Goal: Task Accomplishment & Management: Use online tool/utility

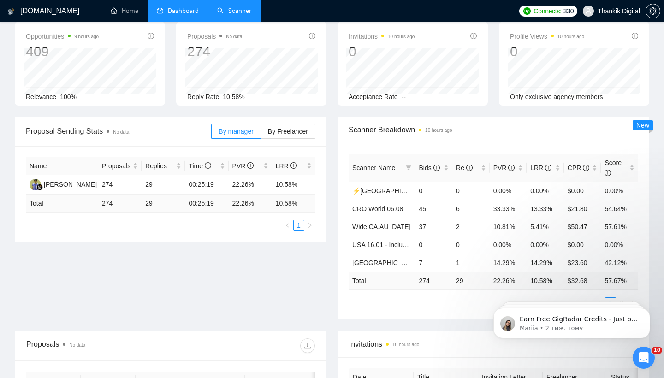
click at [238, 9] on link "Scanner" at bounding box center [234, 11] width 34 height 8
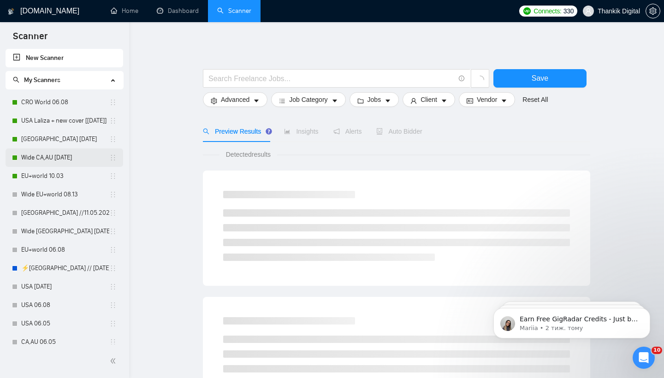
click at [74, 159] on link "Wide CA,AU [DATE]" at bounding box center [65, 157] width 88 height 18
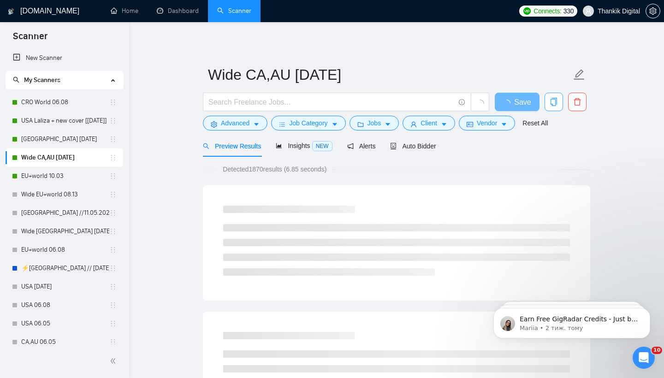
click at [553, 106] on icon "copy" at bounding box center [553, 102] width 6 height 8
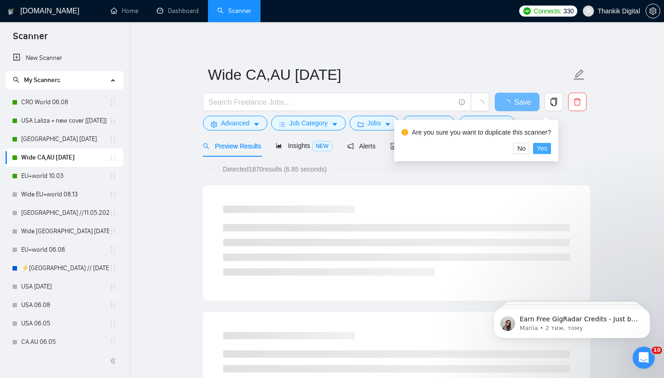
click at [546, 150] on span "Yes" at bounding box center [542, 148] width 11 height 10
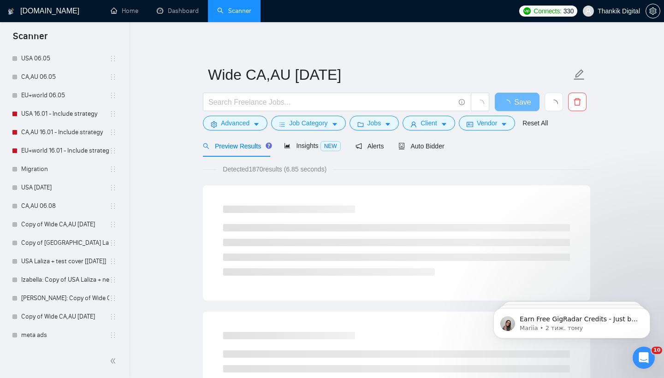
scroll to position [265, 0]
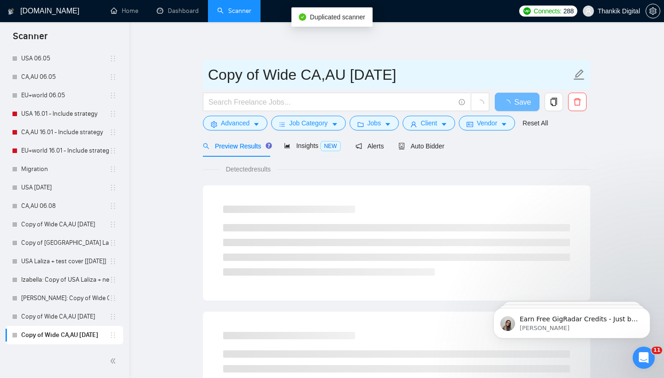
click at [433, 72] on input "Copy of Wide CA,AU [DATE]" at bounding box center [389, 74] width 363 height 23
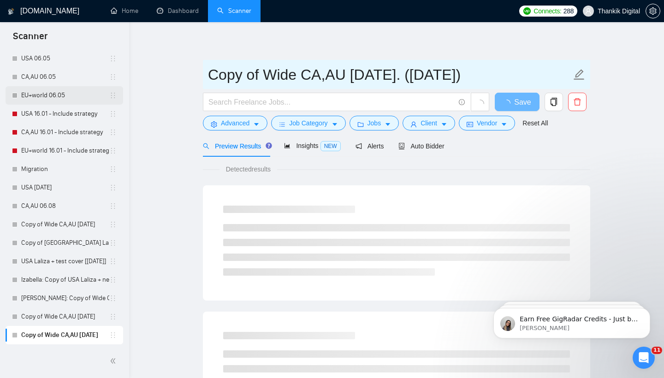
type input "Copy of Wide CA,AU [DATE]. ([DATE])"
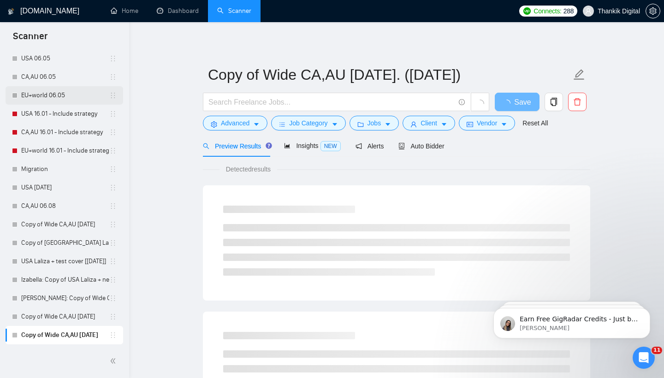
click at [91, 89] on link "EU+world 06.05" at bounding box center [65, 95] width 88 height 18
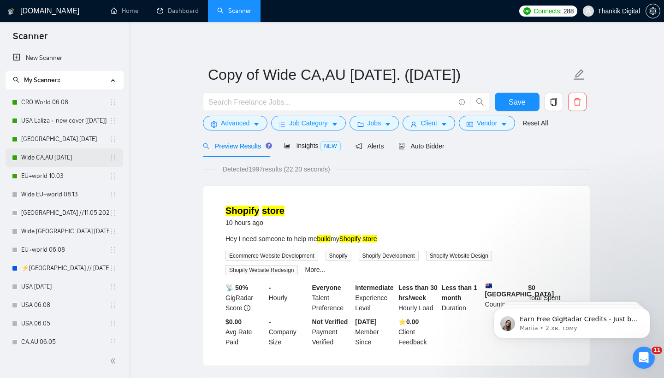
click at [58, 152] on link "Wide CA,AU [DATE]" at bounding box center [65, 157] width 88 height 18
click at [516, 102] on span "Save" at bounding box center [516, 102] width 17 height 12
click at [185, 15] on link "Dashboard" at bounding box center [178, 11] width 42 height 8
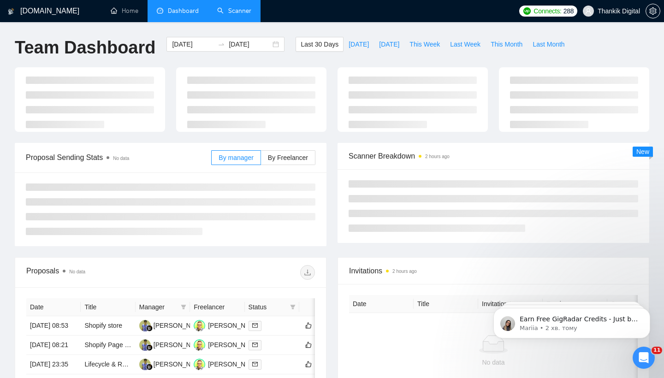
type input "[DATE]"
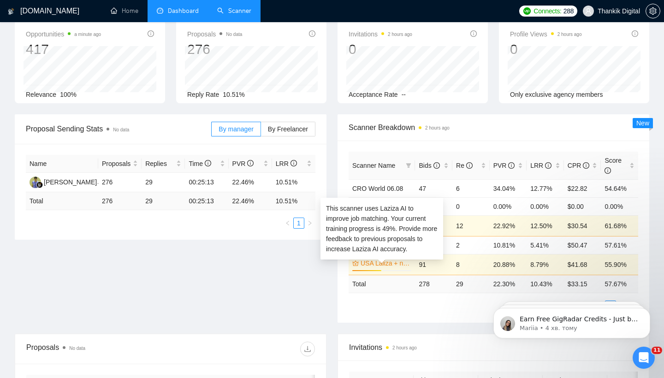
scroll to position [48, 0]
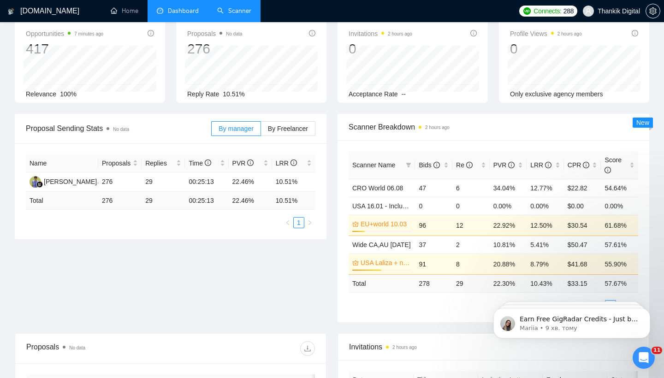
click at [239, 11] on link "Scanner" at bounding box center [234, 11] width 34 height 8
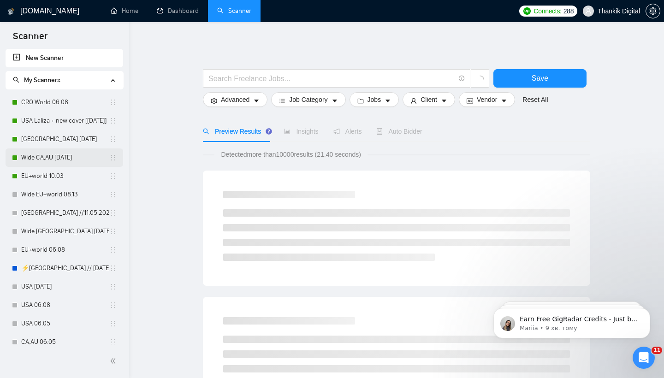
click at [82, 156] on link "Wide CA,AU [DATE]" at bounding box center [65, 157] width 88 height 18
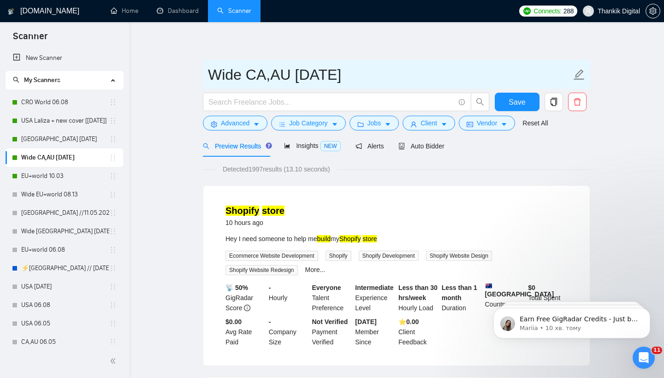
click at [576, 75] on icon "edit" at bounding box center [579, 75] width 12 height 12
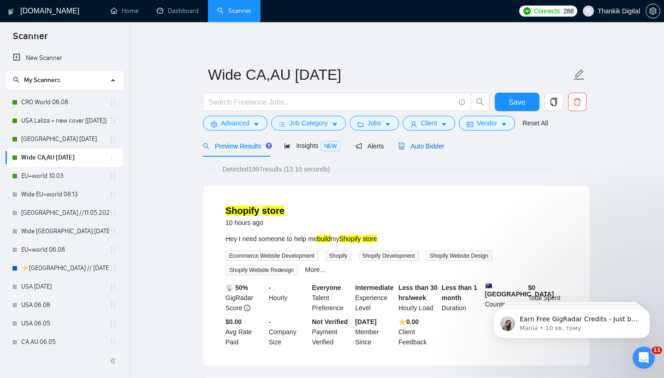
click at [409, 147] on span "Auto Bidder" at bounding box center [421, 145] width 46 height 7
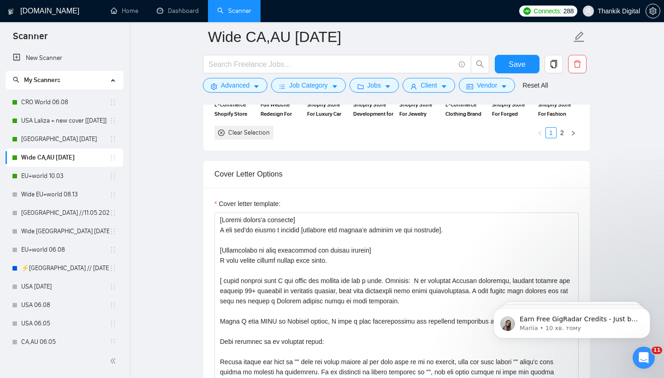
scroll to position [1011, 0]
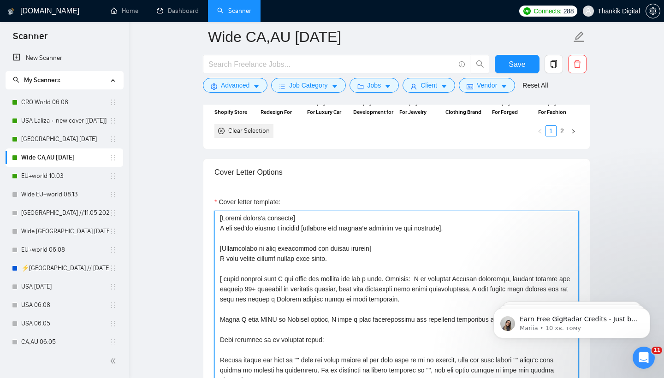
click at [312, 267] on textarea "Cover letter template:" at bounding box center [396, 314] width 364 height 207
click at [311, 267] on textarea "Cover letter template:" at bounding box center [396, 314] width 364 height 207
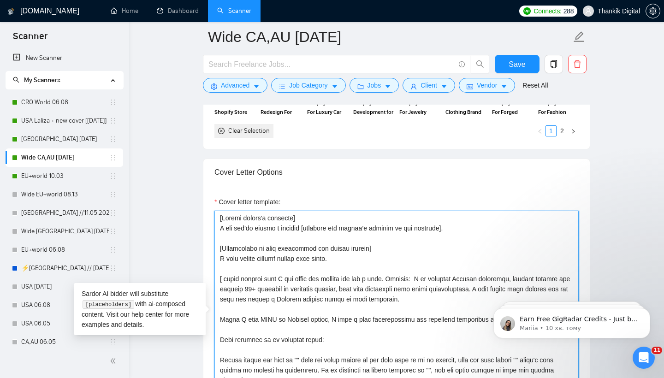
drag, startPoint x: 351, startPoint y: 261, endPoint x: 215, endPoint y: 219, distance: 142.2
click at [215, 219] on textarea "Cover letter template:" at bounding box center [396, 314] width 364 height 207
paste textarea "Write a 👋Hi and use the client's name (if any is provided)]"
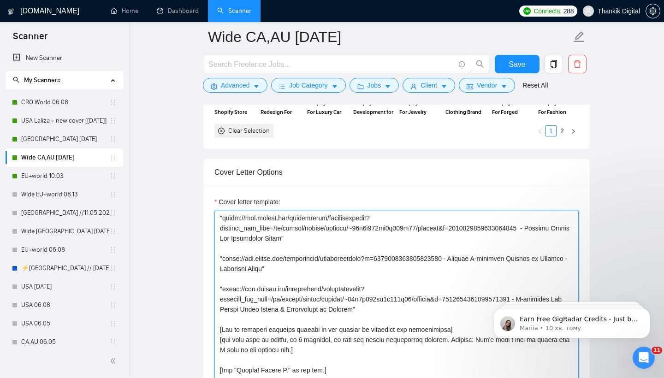
scroll to position [1088, 0]
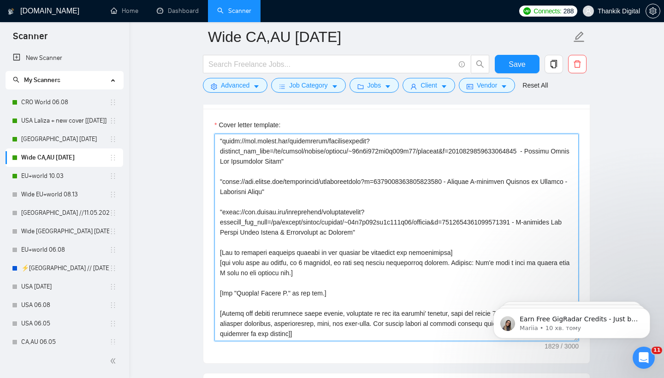
click at [325, 248] on textarea "Cover letter template:" at bounding box center [396, 237] width 364 height 207
drag, startPoint x: 419, startPoint y: 233, endPoint x: 210, endPoint y: 214, distance: 209.2
click at [210, 214] on div "Cover letter template:" at bounding box center [396, 236] width 386 height 254
paste textarea "p=1713911535254933504 - Sunglasses Brand Store O"
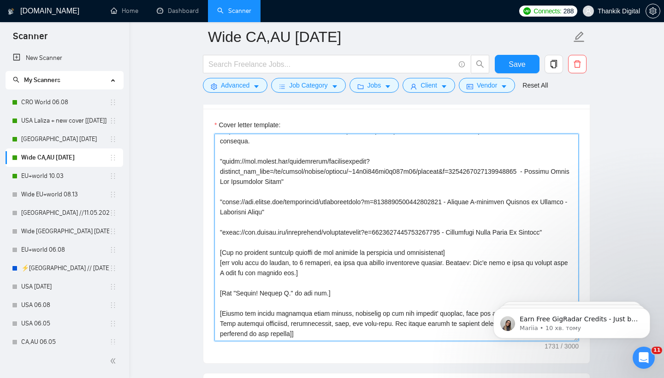
scroll to position [132, 0]
type textarea "[Lorem i 👋Do sit ame con adipis'e sedd (ei tem in utlabore)] [ etdol magnaal en…"
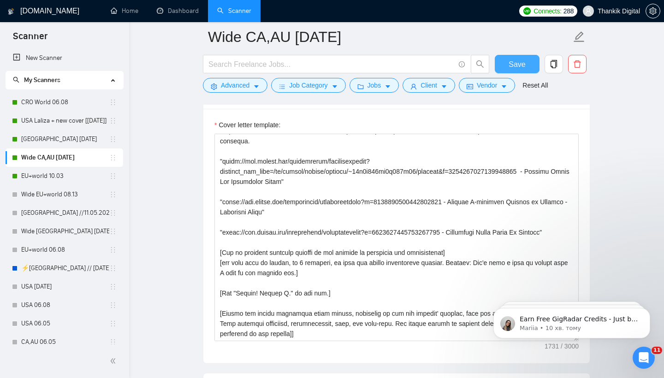
click at [513, 64] on span "Save" at bounding box center [516, 65] width 17 height 12
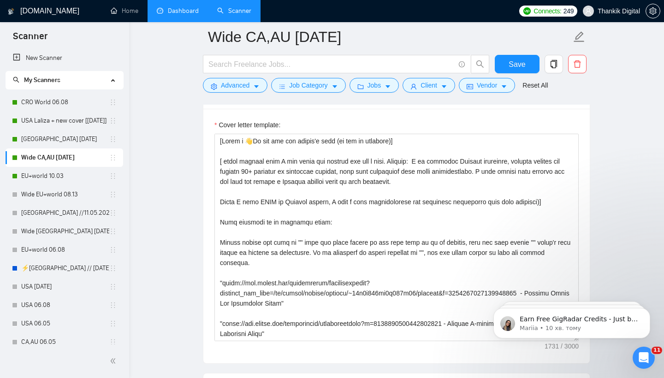
click at [180, 10] on link "Dashboard" at bounding box center [178, 11] width 42 height 8
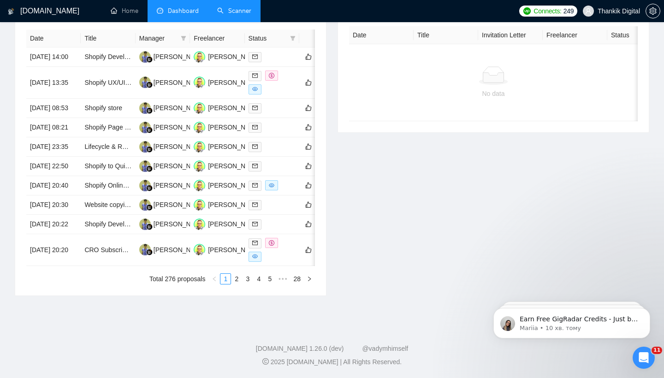
scroll to position [189, 0]
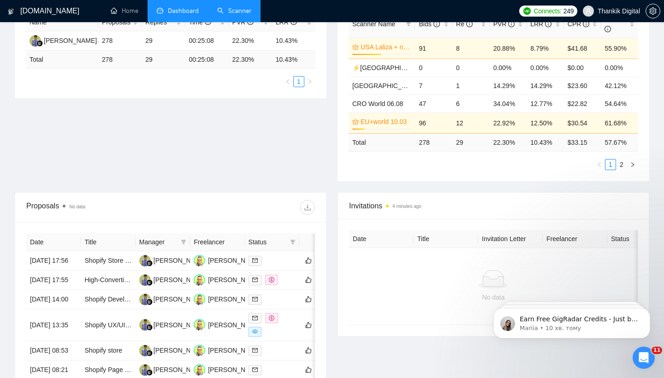
click at [236, 13] on link "Scanner" at bounding box center [234, 11] width 34 height 8
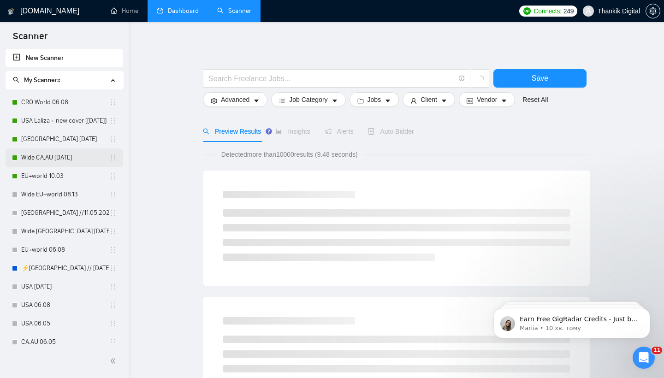
click at [48, 160] on link "Wide CA,AU [DATE]" at bounding box center [65, 157] width 88 height 18
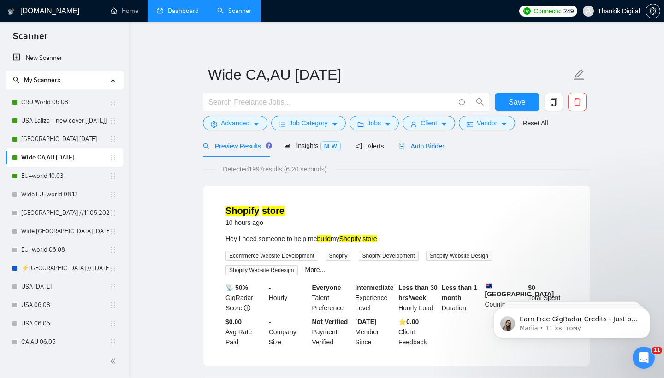
click at [420, 147] on span "Auto Bidder" at bounding box center [421, 145] width 46 height 7
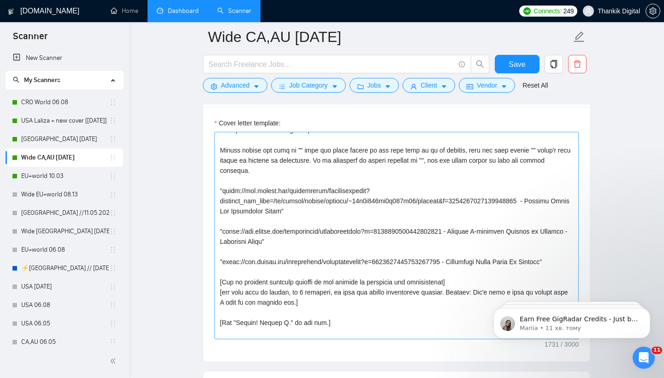
scroll to position [91, 0]
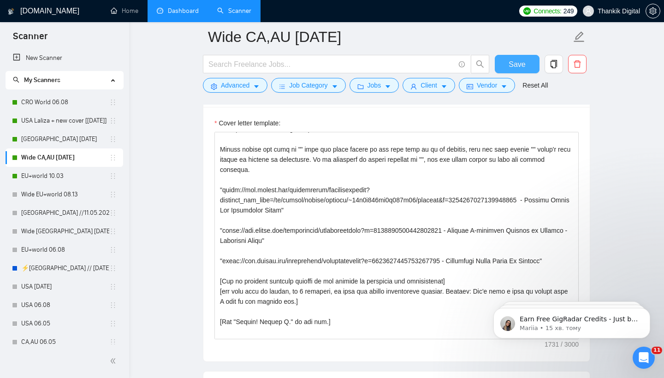
click at [525, 61] on button "Save" at bounding box center [517, 64] width 45 height 18
